Goal: Task Accomplishment & Management: Manage account settings

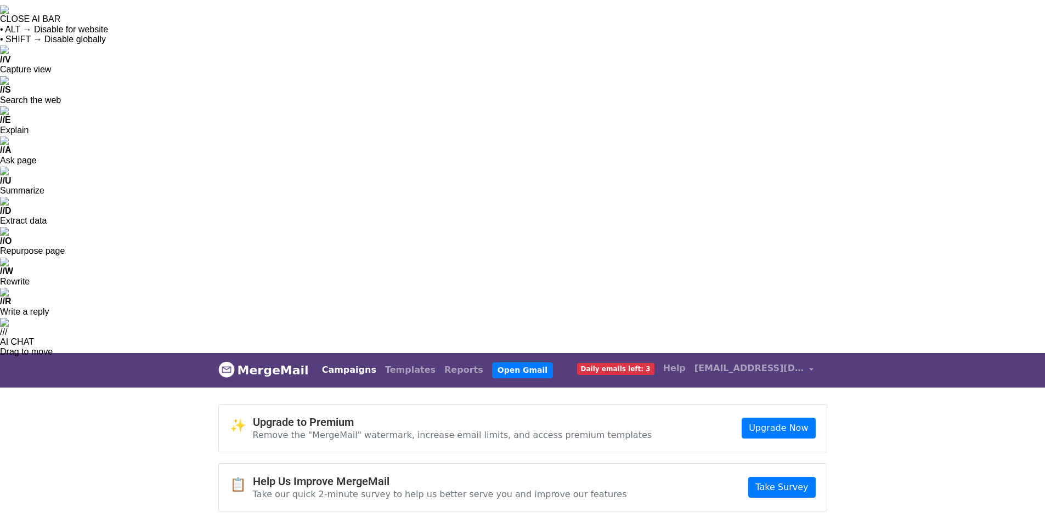
drag, startPoint x: 578, startPoint y: 227, endPoint x: 616, endPoint y: 314, distance: 95.0
drag, startPoint x: 571, startPoint y: 230, endPoint x: 629, endPoint y: 315, distance: 103.1
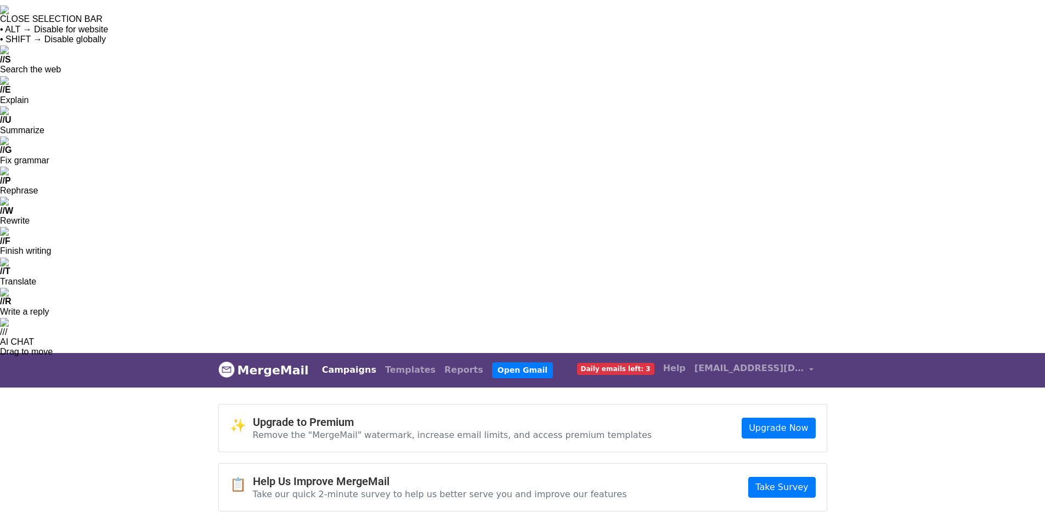
drag, startPoint x: 621, startPoint y: 271, endPoint x: 631, endPoint y: 280, distance: 12.9
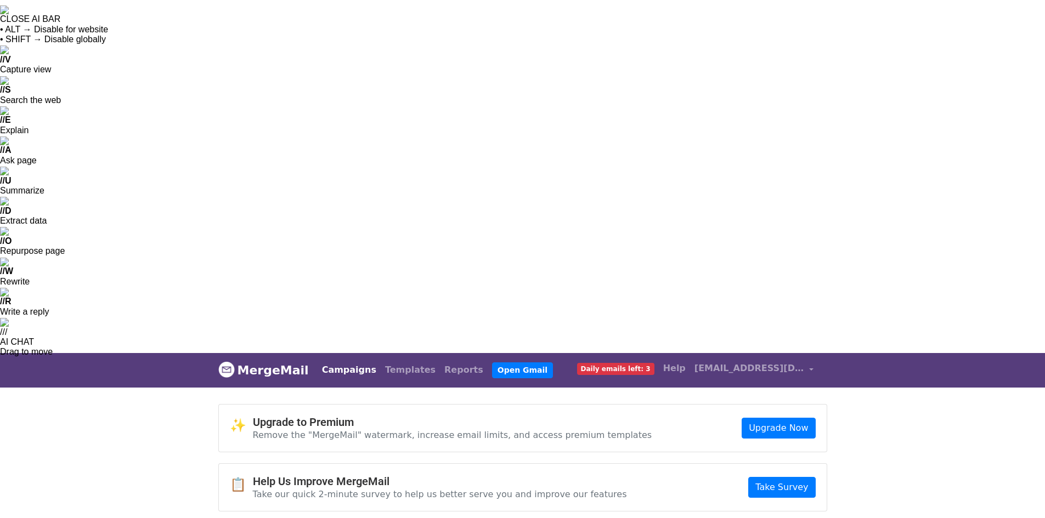
drag, startPoint x: 630, startPoint y: 304, endPoint x: 604, endPoint y: 234, distance: 74.3
drag, startPoint x: 812, startPoint y: 311, endPoint x: 793, endPoint y: 298, distance: 23.3
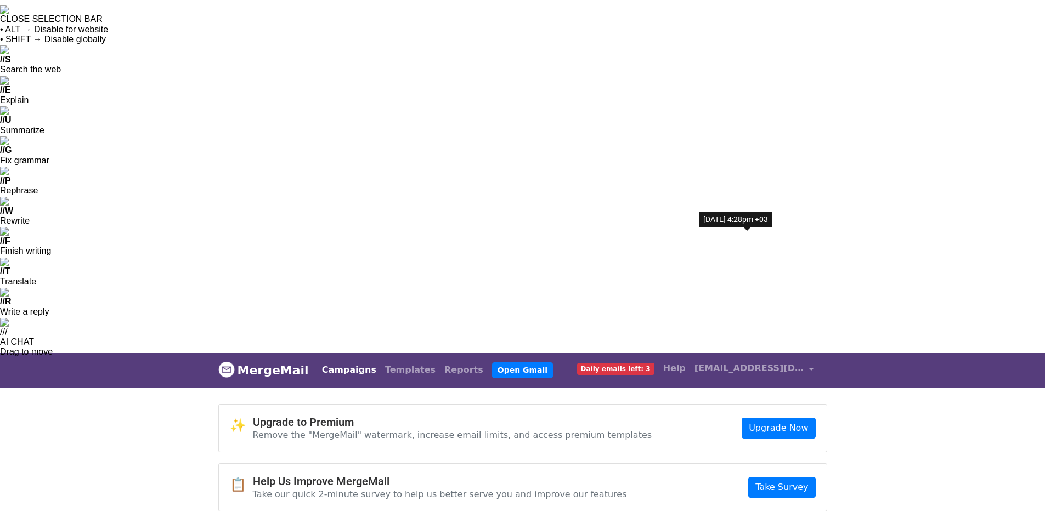
drag, startPoint x: 772, startPoint y: 297, endPoint x: 793, endPoint y: 273, distance: 31.5
